Goal: Check status: Check status

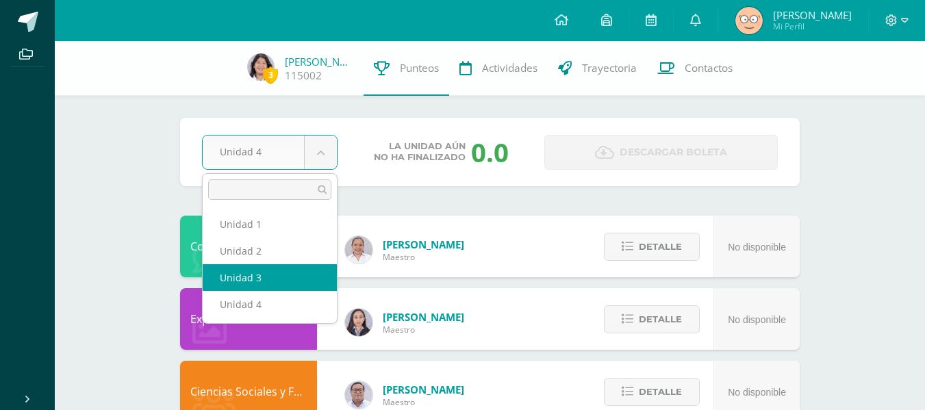
select select "Unidad 3"
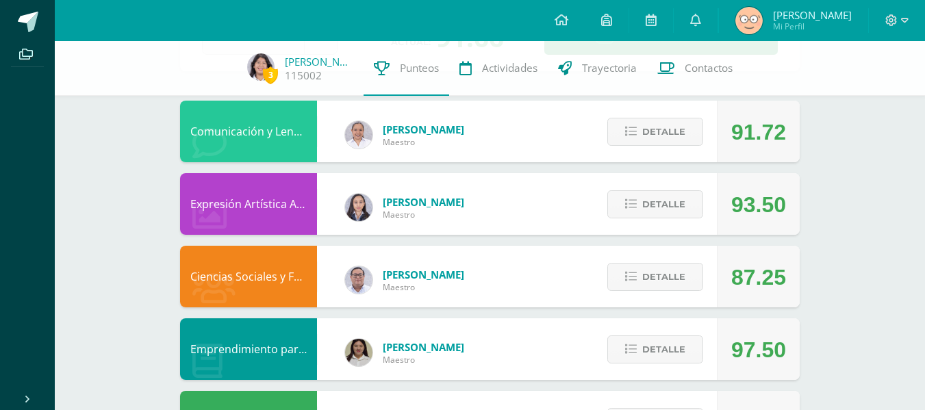
scroll to position [116, 0]
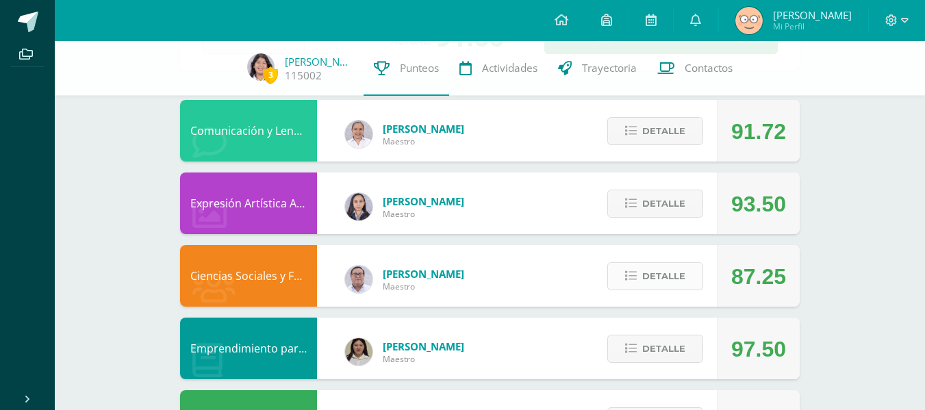
click at [670, 273] on span "Detalle" at bounding box center [663, 276] width 43 height 25
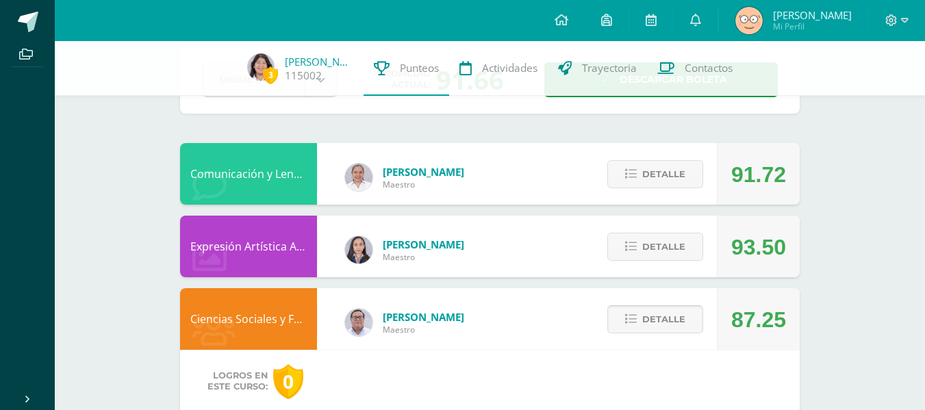
scroll to position [72, 0]
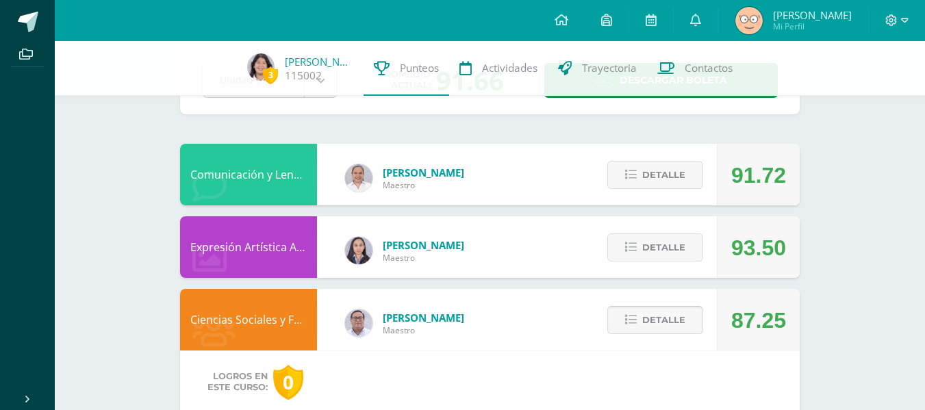
click at [670, 323] on span "Detalle" at bounding box center [663, 319] width 43 height 25
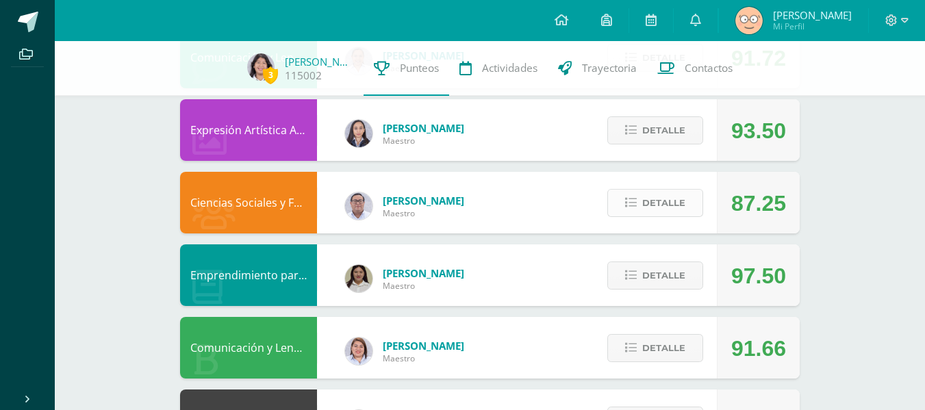
scroll to position [212, 0]
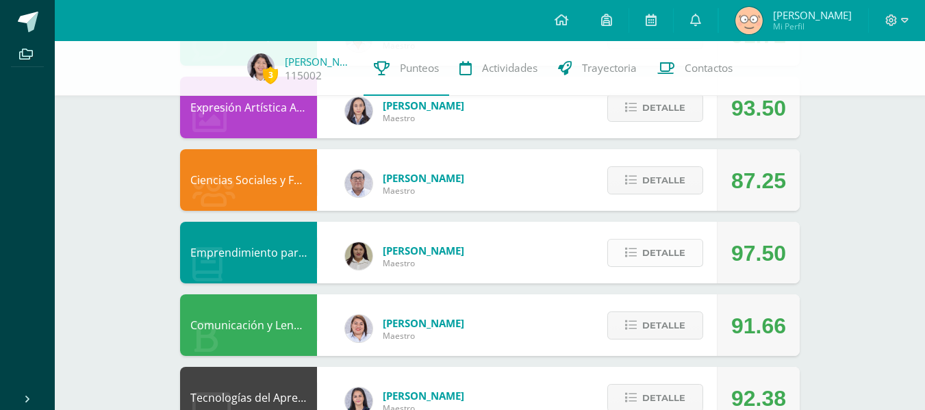
click at [703, 252] on button "Detalle" at bounding box center [655, 253] width 96 height 28
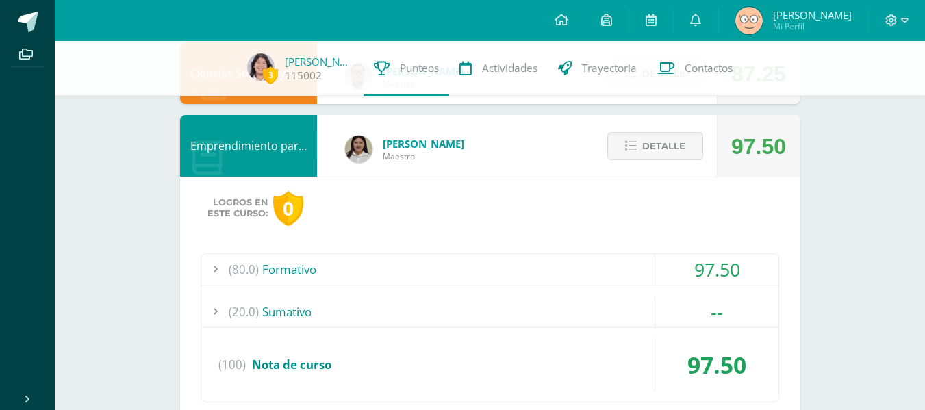
scroll to position [333, 0]
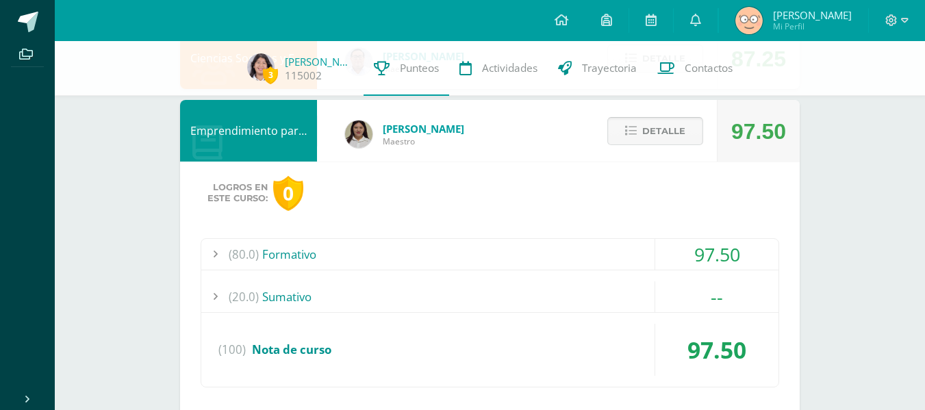
click at [668, 134] on span "Detalle" at bounding box center [663, 130] width 43 height 25
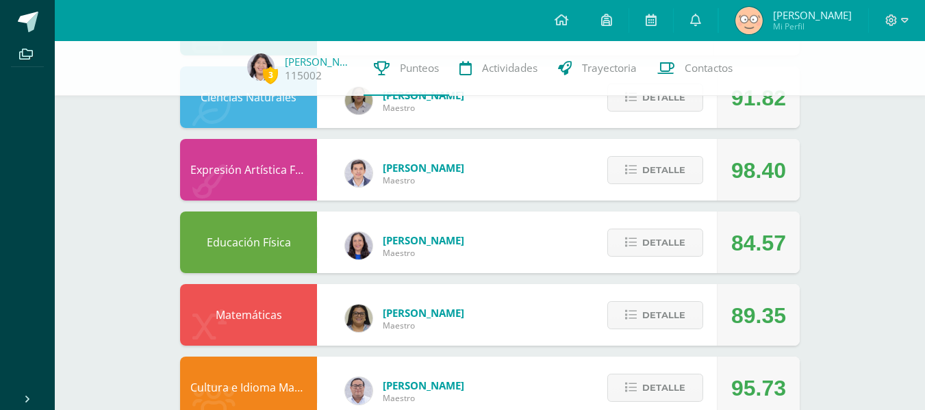
scroll to position [911, 0]
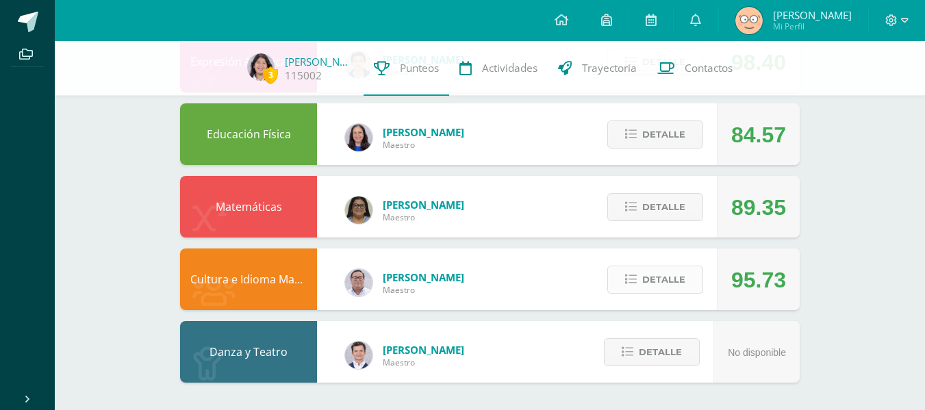
click at [696, 273] on button "Detalle" at bounding box center [655, 280] width 96 height 28
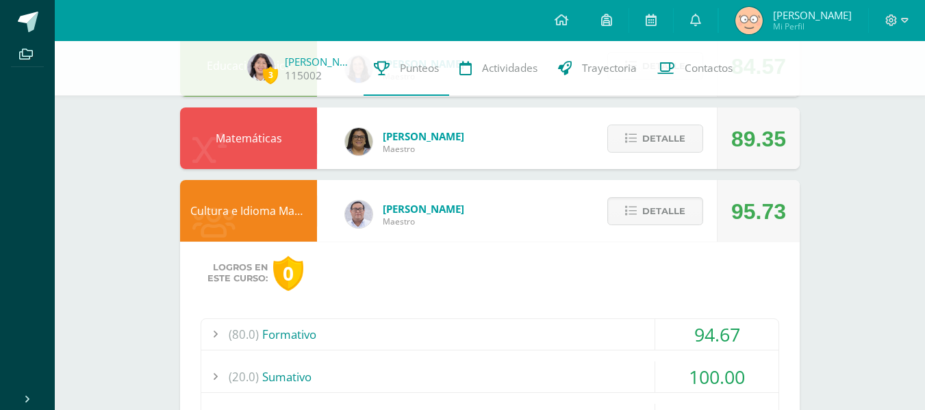
scroll to position [977, 0]
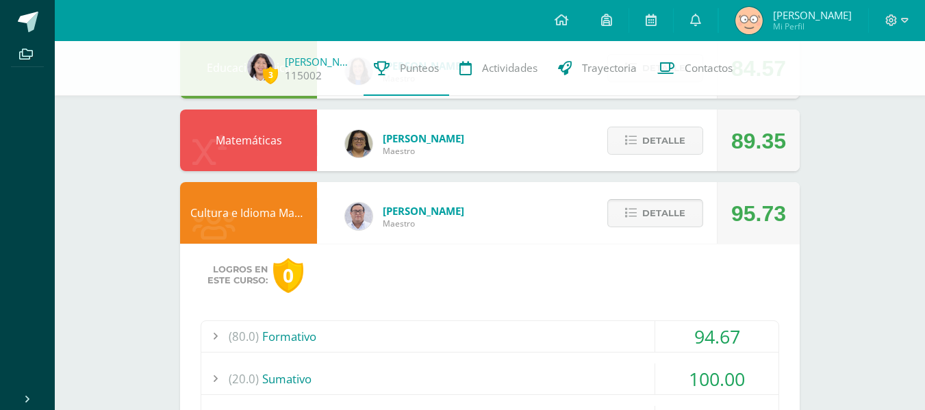
click at [685, 216] on span "Detalle" at bounding box center [663, 213] width 43 height 25
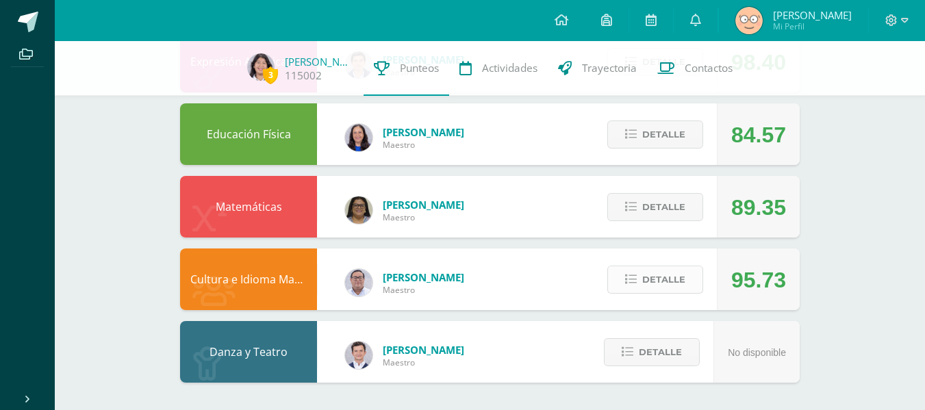
scroll to position [911, 0]
click at [676, 292] on span "Detalle" at bounding box center [663, 279] width 43 height 25
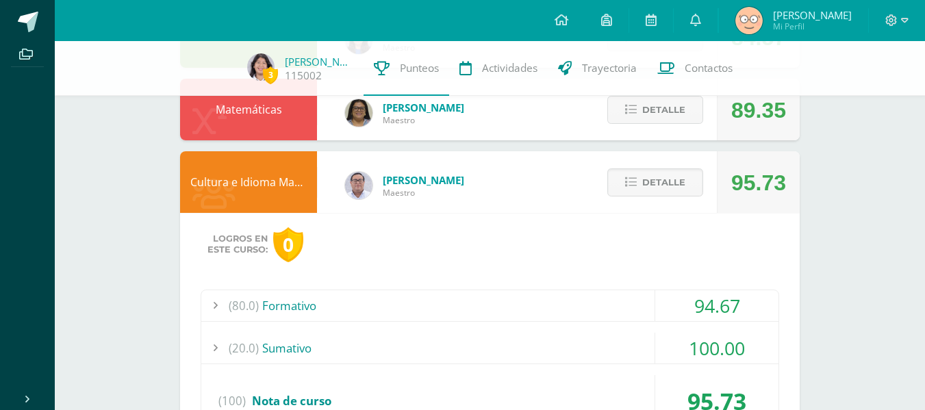
click at [640, 295] on div "(80.0) Formativo" at bounding box center [489, 305] width 577 height 31
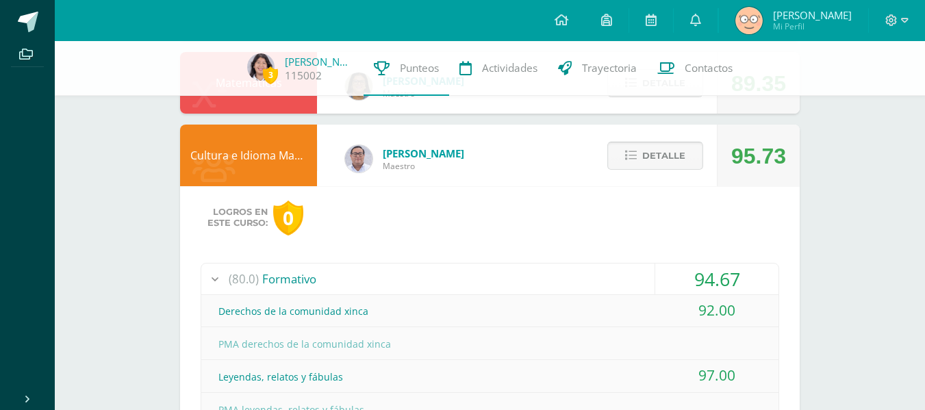
click at [681, 151] on span "Detalle" at bounding box center [663, 155] width 43 height 25
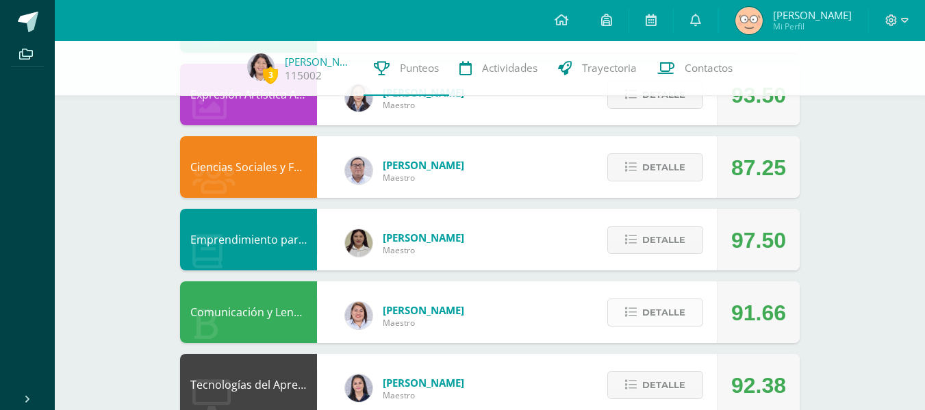
scroll to position [225, 0]
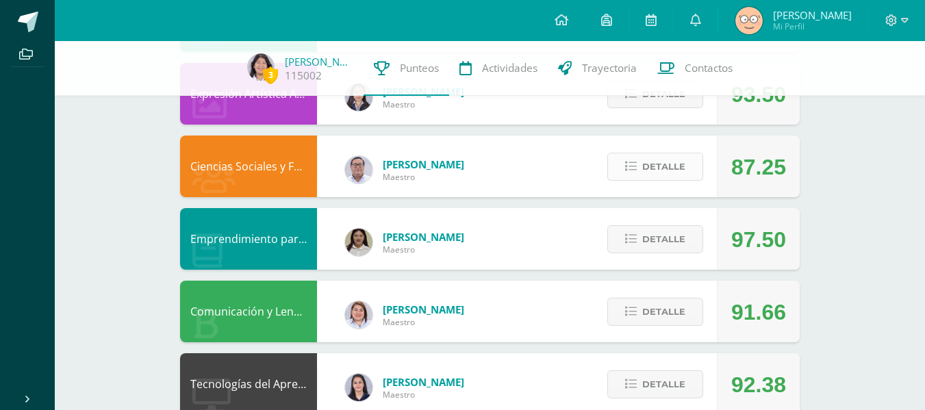
click at [678, 169] on span "Detalle" at bounding box center [663, 166] width 43 height 25
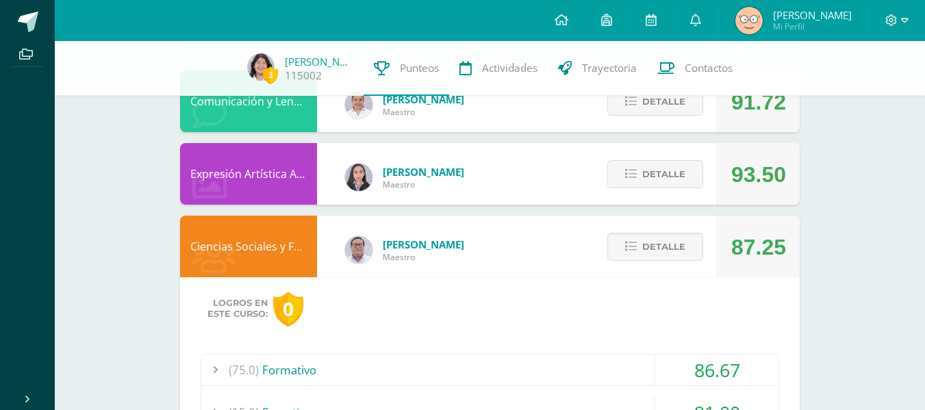
scroll to position [140, 0]
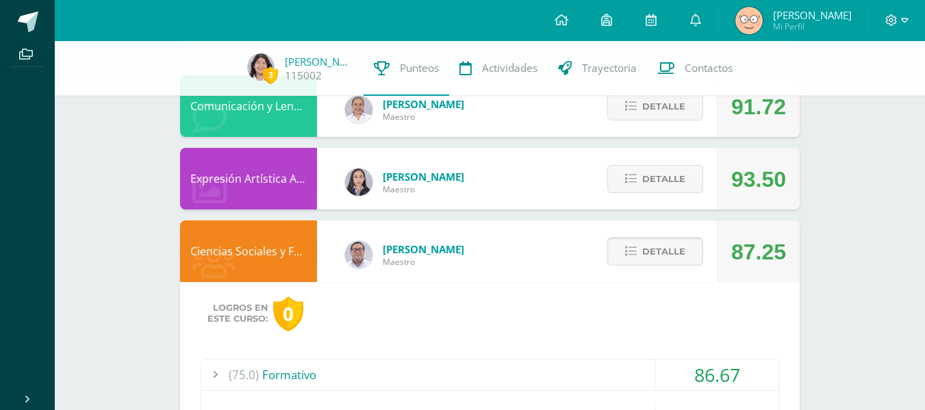
drag, startPoint x: 646, startPoint y: 256, endPoint x: 618, endPoint y: 259, distance: 28.2
click at [618, 259] on button "Detalle" at bounding box center [655, 252] width 96 height 28
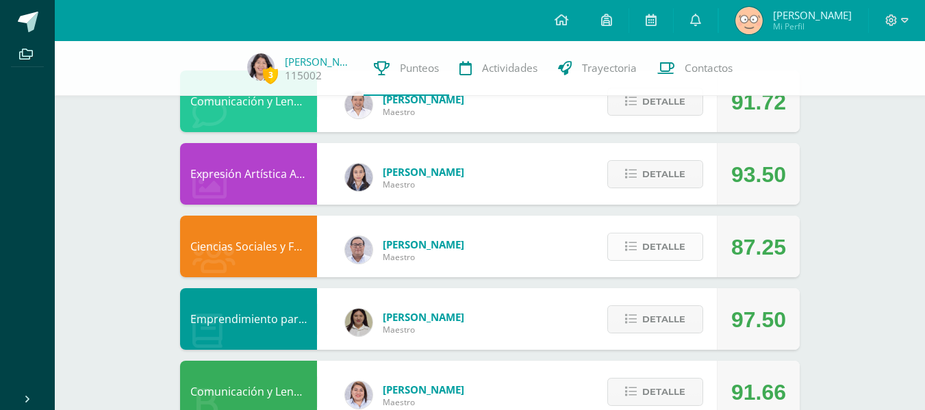
scroll to position [146, 0]
click at [653, 173] on span "Detalle" at bounding box center [663, 173] width 43 height 25
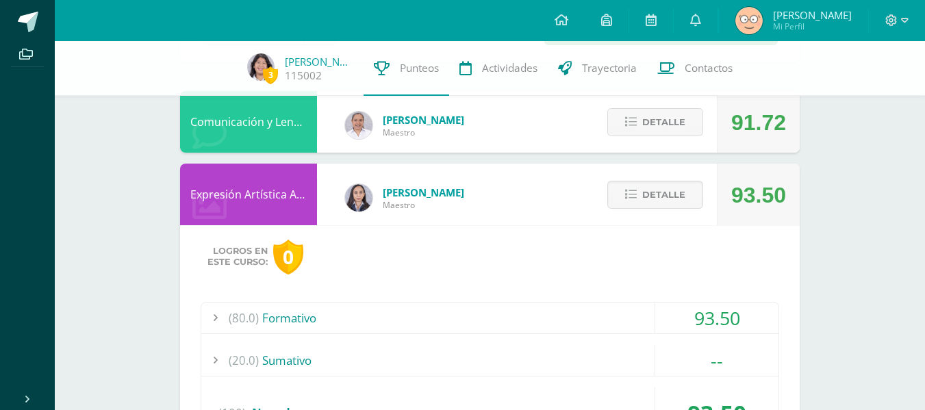
scroll to position [116, 0]
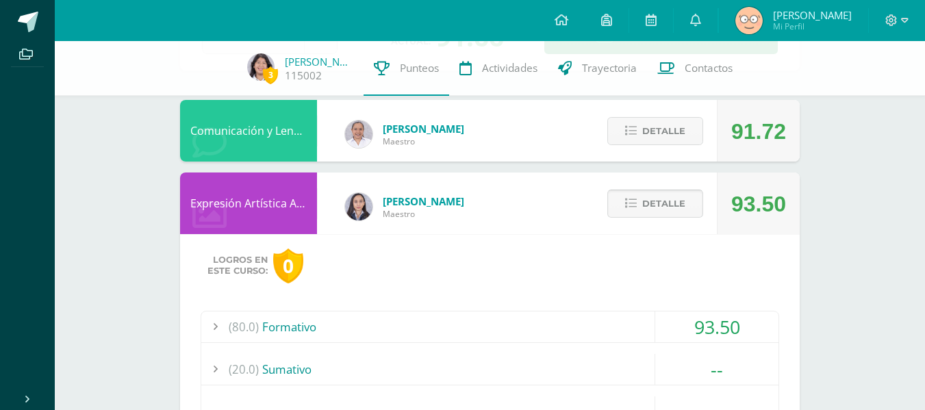
click at [685, 200] on span "Detalle" at bounding box center [663, 203] width 43 height 25
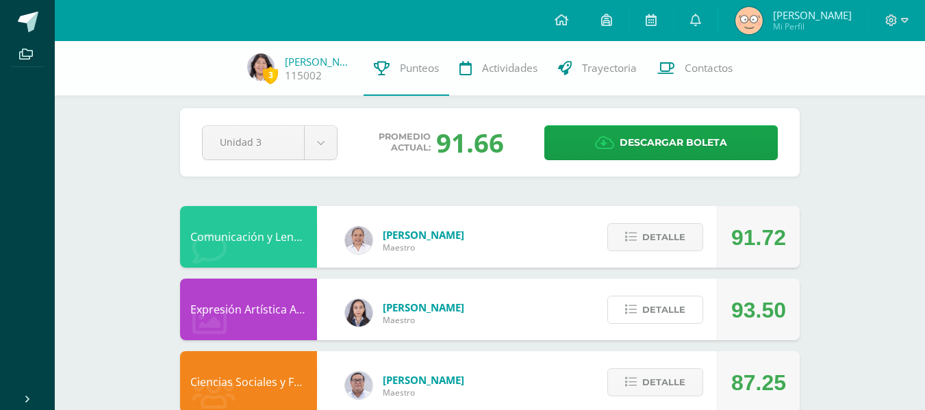
scroll to position [10, 0]
